Goal: Use online tool/utility: Utilize a website feature to perform a specific function

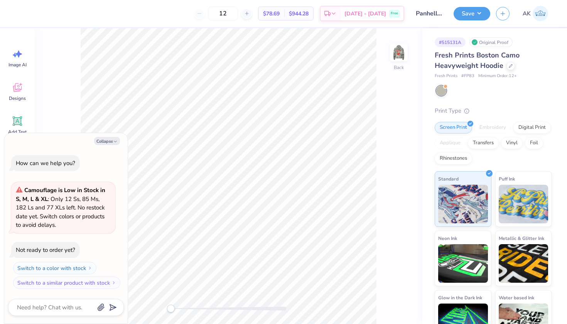
click at [401, 42] on div "Back" at bounding box center [229, 176] width 388 height 296
click at [401, 45] on img at bounding box center [399, 52] width 31 height 31
type textarea "x"
type input "12.85"
type input "13.64"
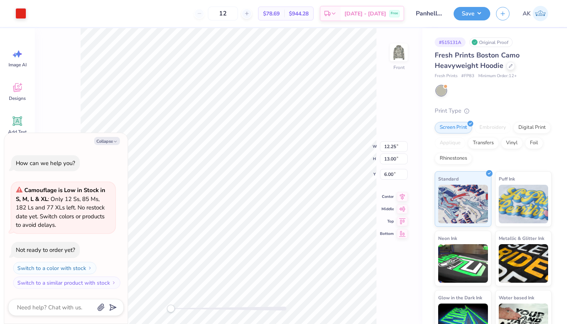
type input "5.36"
click at [107, 138] on div "Collapse How can we help you? Camouflage is Low in Stock in S, M, L & XL : Only…" at bounding box center [66, 228] width 124 height 191
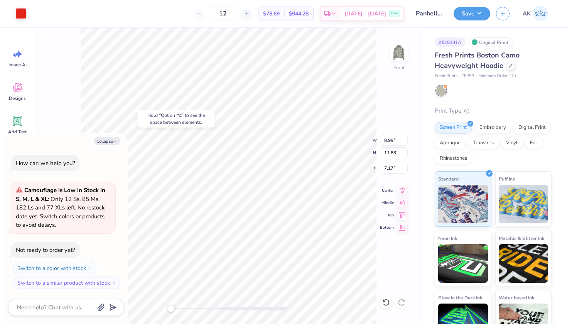
type textarea "x"
type input "0.49"
type input "0.97"
type input "10.19"
type textarea "x"
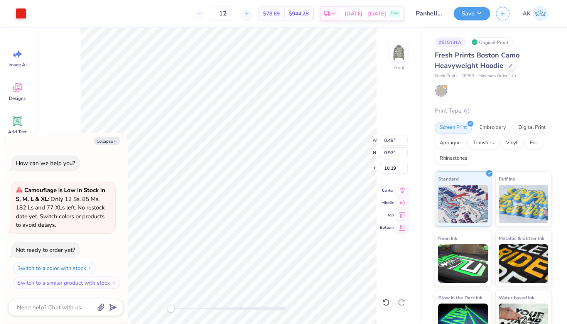
type input "8.99"
type input "11.83"
type input "7.17"
type textarea "x"
type input "0.49"
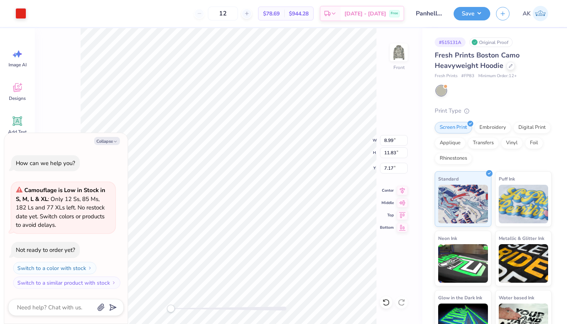
type input "0.97"
type input "10.19"
click at [113, 139] on button "Collapse" at bounding box center [107, 141] width 26 height 8
type textarea "x"
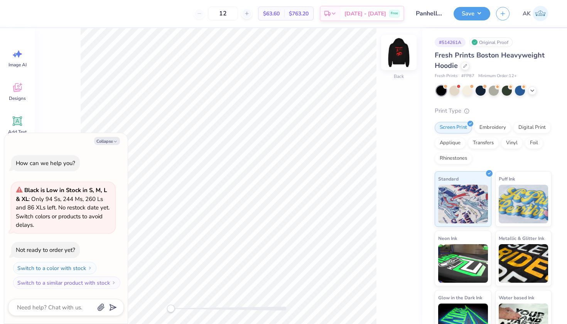
click at [400, 49] on img at bounding box center [399, 52] width 31 height 31
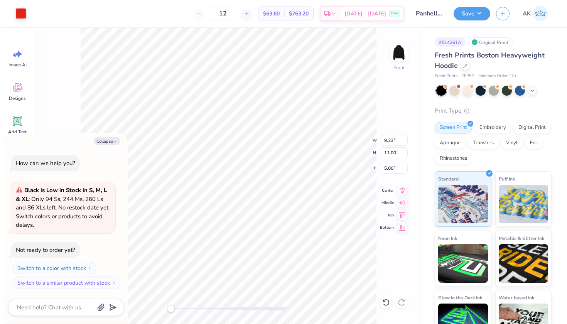
type textarea "x"
